Goal: Transaction & Acquisition: Purchase product/service

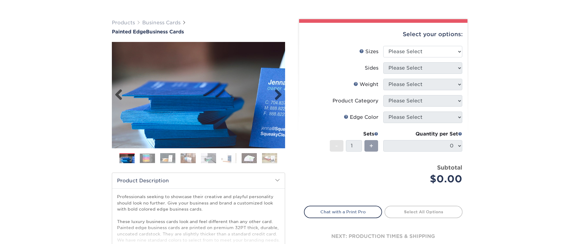
scroll to position [40, 0]
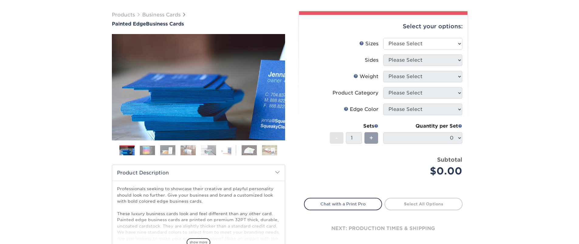
click at [152, 149] on img at bounding box center [147, 150] width 15 height 9
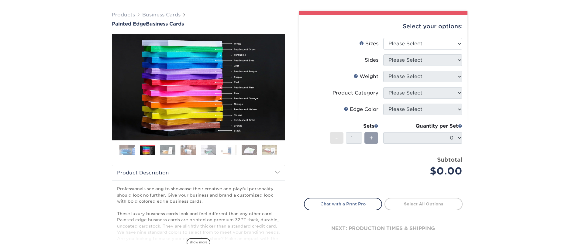
click at [125, 152] on img at bounding box center [127, 150] width 15 height 15
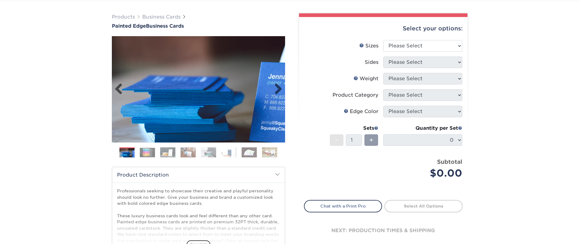
scroll to position [37, 0]
click at [164, 153] on img at bounding box center [167, 153] width 15 height 11
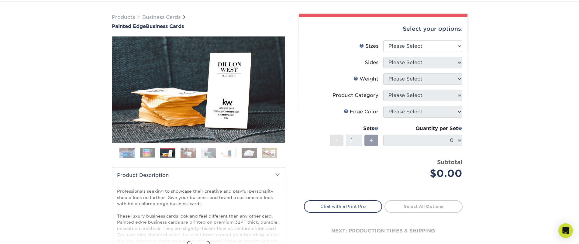
click at [154, 154] on img at bounding box center [147, 152] width 15 height 9
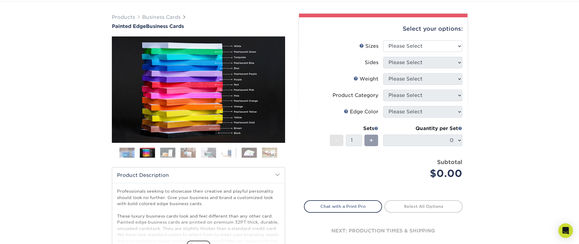
click at [185, 156] on img at bounding box center [188, 153] width 15 height 11
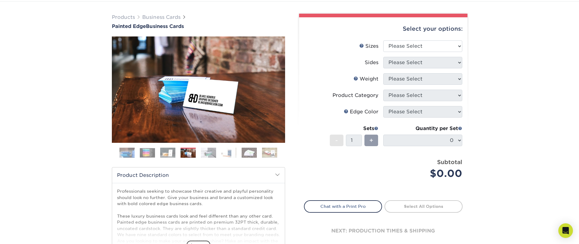
click at [209, 154] on img at bounding box center [208, 153] width 15 height 11
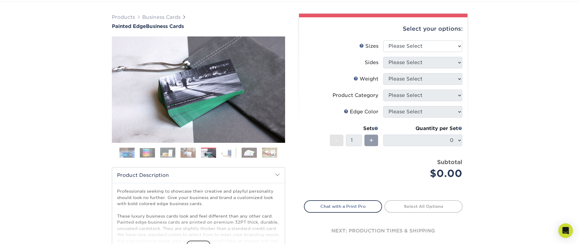
click at [192, 156] on img at bounding box center [188, 153] width 15 height 11
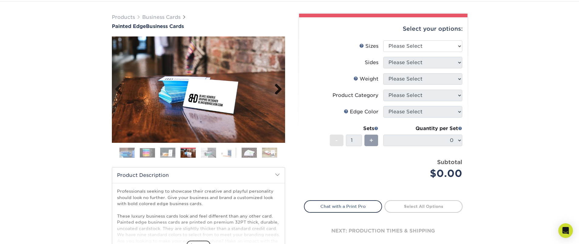
click at [276, 88] on link "Next" at bounding box center [276, 90] width 12 height 12
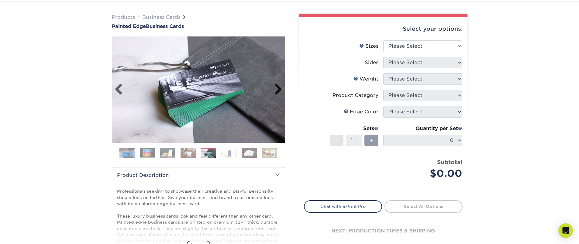
click at [274, 88] on link "Next" at bounding box center [276, 90] width 12 height 12
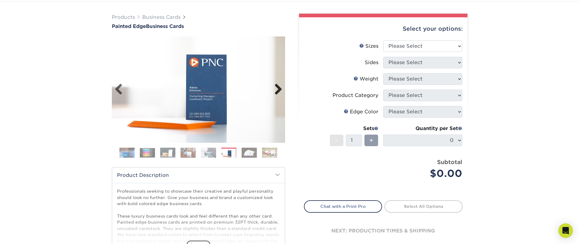
click at [276, 88] on link "Next" at bounding box center [276, 90] width 12 height 12
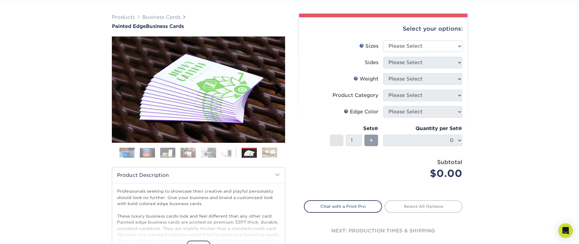
click at [276, 88] on link "Next" at bounding box center [276, 90] width 12 height 12
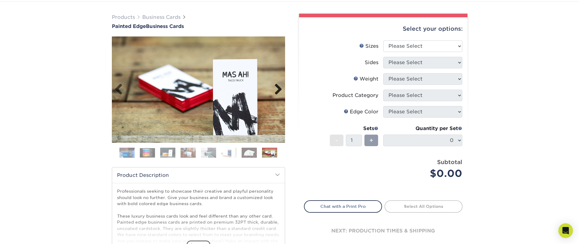
click at [276, 88] on link "Next" at bounding box center [276, 90] width 12 height 12
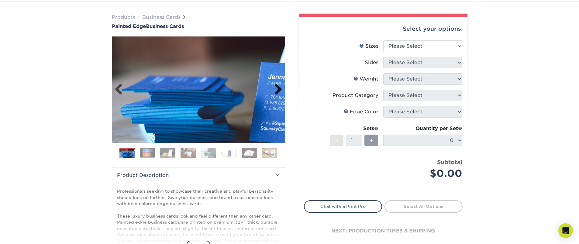
click at [276, 88] on link "Next" at bounding box center [276, 90] width 12 height 12
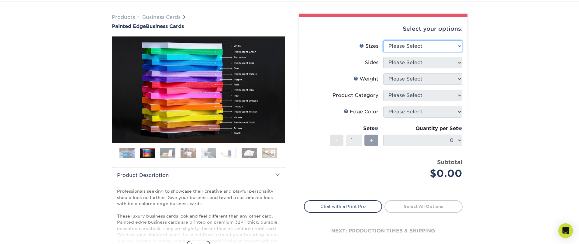
click at [422, 46] on select "Please Select 2" x 3.5" - Standard 2.125" x 3.375" - European 2.5" x 2.5" - Squ…" at bounding box center [423, 46] width 79 height 12
select select "2.00x3.50"
click at [384, 40] on select "Please Select 2" x 3.5" - Standard 2.125" x 3.375" - European 2.5" x 2.5" - Squ…" at bounding box center [423, 46] width 79 height 12
